Goal: Use online tool/utility: Utilize a website feature to perform a specific function

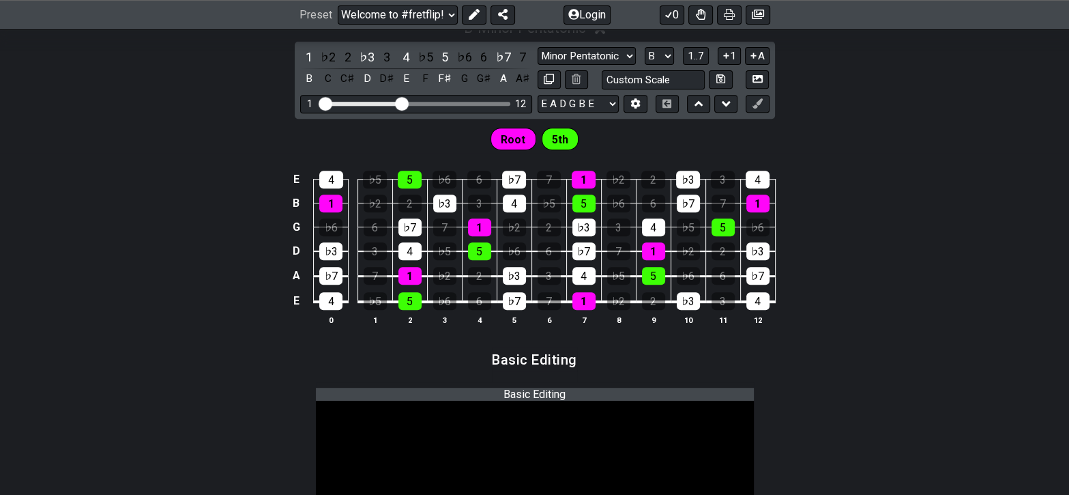
scroll to position [477, 0]
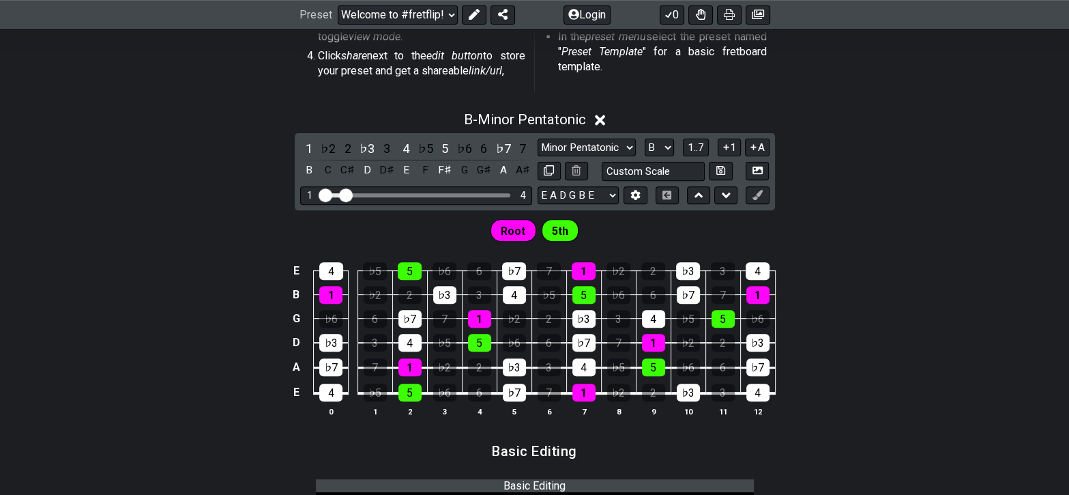
drag, startPoint x: 403, startPoint y: 193, endPoint x: 347, endPoint y: 197, distance: 56.1
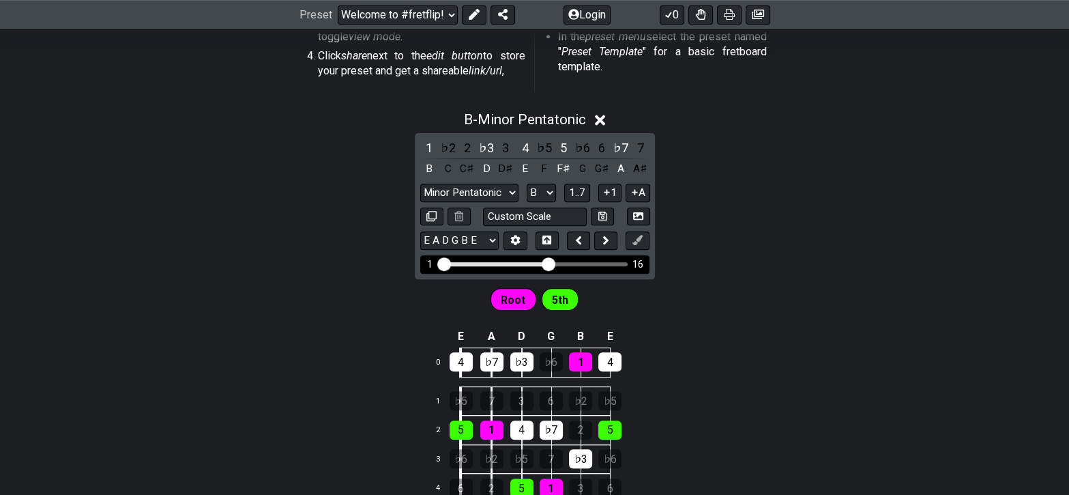
drag, startPoint x: 464, startPoint y: 259, endPoint x: 545, endPoint y: 259, distance: 81.2
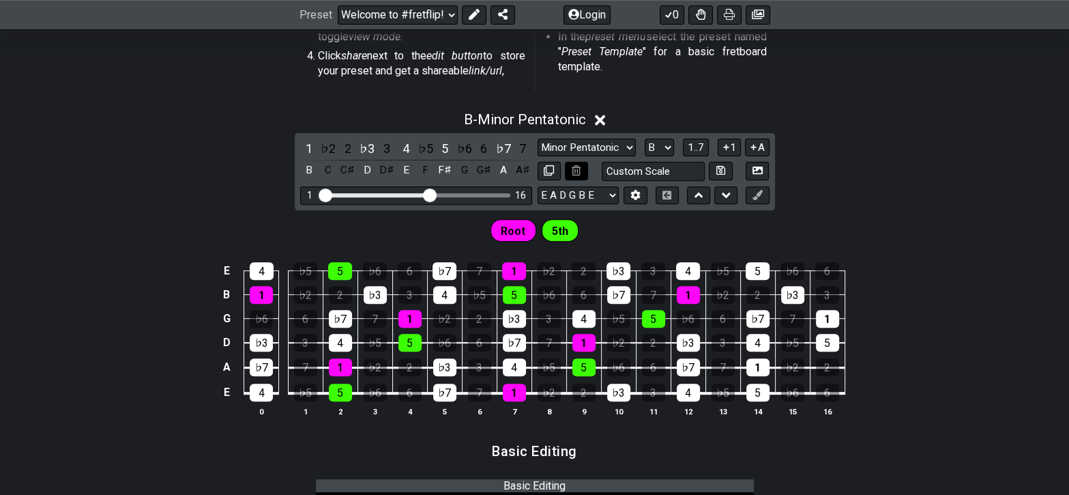
click at [580, 171] on icon at bounding box center [576, 170] width 9 height 10
click at [579, 172] on icon at bounding box center [576, 170] width 9 height 10
click at [633, 146] on select "Minor Pentatonic Root Minor Pentatonic Major Pentatonic Minor Blues Major Blues…" at bounding box center [587, 148] width 98 height 18
select select "Root"
click at [538, 139] on select "Minor Pentatonic Root Minor Pentatonic Major Pentatonic Minor Blues Major Blues…" at bounding box center [587, 148] width 98 height 18
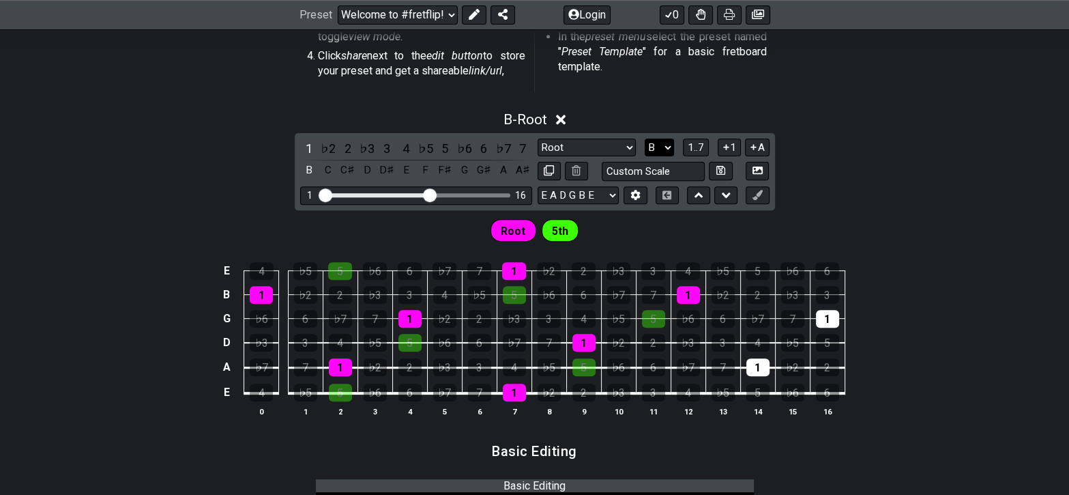
click at [667, 146] on select "A♭ A A♯ B♭ B C C♯ D♭ D D♯ E♭ E F F♯ G♭ G G♯" at bounding box center [659, 148] width 29 height 18
select select "C"
click at [645, 139] on select "A♭ A A♯ B♭ B C C♯ D♭ D D♯ E♭ E F F♯ G♭ G G♯" at bounding box center [659, 148] width 29 height 18
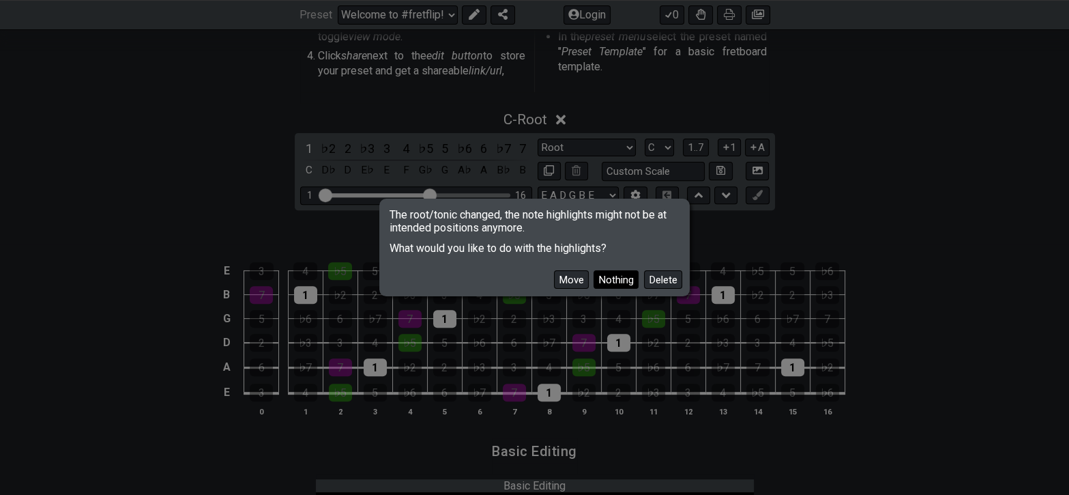
click at [628, 280] on button "Nothing" at bounding box center [616, 279] width 45 height 18
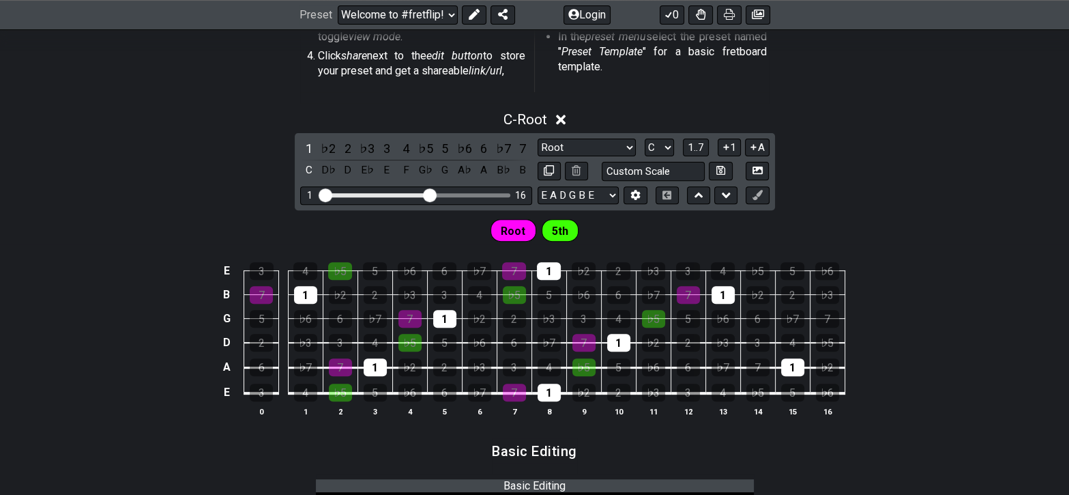
click at [518, 229] on span "Root" at bounding box center [513, 231] width 25 height 20
click at [561, 227] on span "5th" at bounding box center [560, 231] width 16 height 20
click at [615, 194] on select "E A D G B E F♯ B E A D G B E E A D G B E B E A D F♯ B A D G C E A D A D G B E E…" at bounding box center [578, 195] width 81 height 18
select select "E A D G B E"
click at [538, 186] on select "E A D G B E F♯ B E A D G B E E A D G B E B E A D F♯ B A D G C E A D A D G B E E…" at bounding box center [578, 195] width 81 height 18
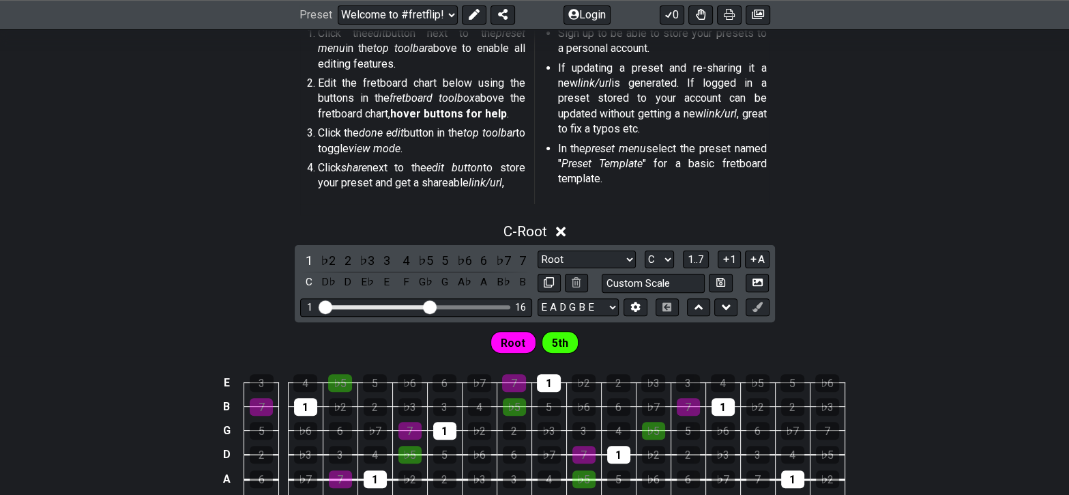
scroll to position [341, 0]
